Goal: Navigation & Orientation: Find specific page/section

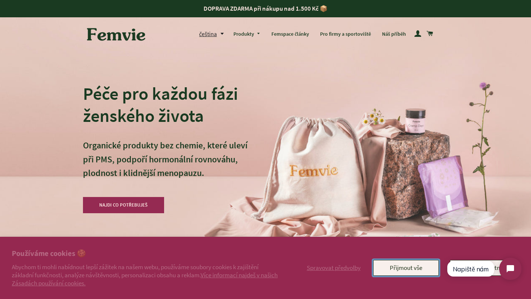
click at [393, 273] on button "Přijmout vše" at bounding box center [406, 267] width 66 height 15
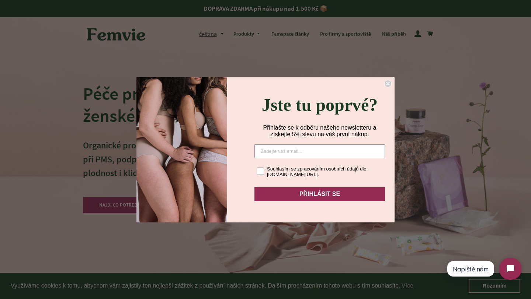
click at [387, 80] on circle "Close dialog" at bounding box center [388, 83] width 7 height 7
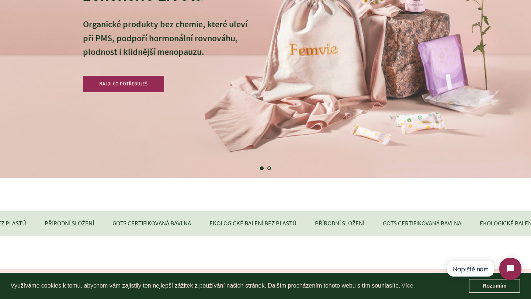
scroll to position [25, 0]
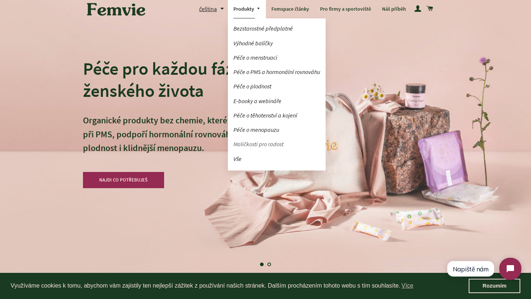
click at [245, 142] on link "Maličkosti pro radost" at bounding box center [277, 144] width 98 height 13
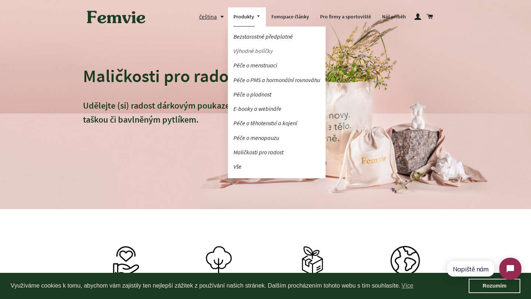
click at [242, 54] on link "Výhodné balíčky" at bounding box center [277, 51] width 98 height 13
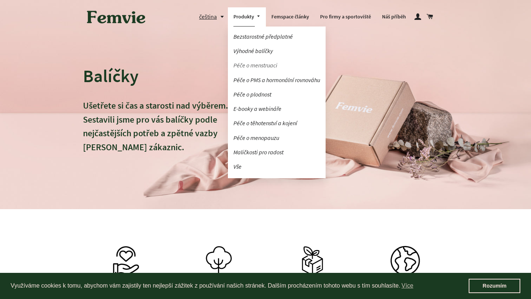
click at [247, 60] on link "Péče o menstruaci" at bounding box center [277, 65] width 98 height 13
